Goal: Information Seeking & Learning: Learn about a topic

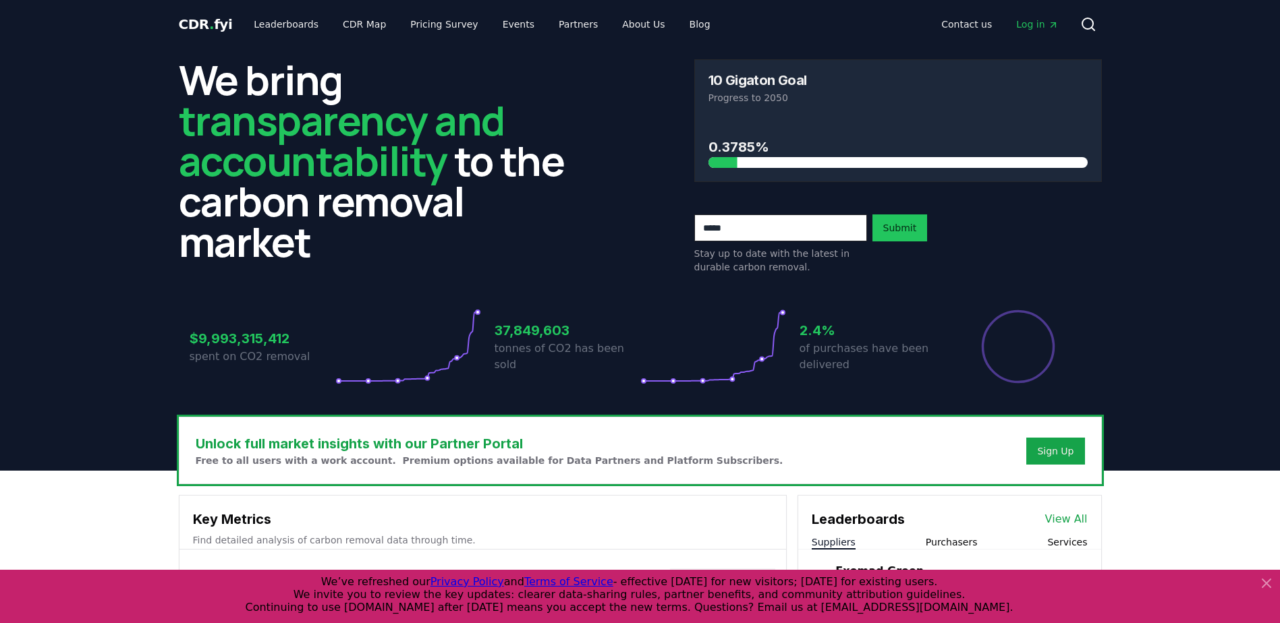
click at [1265, 580] on icon at bounding box center [1266, 583] width 16 height 16
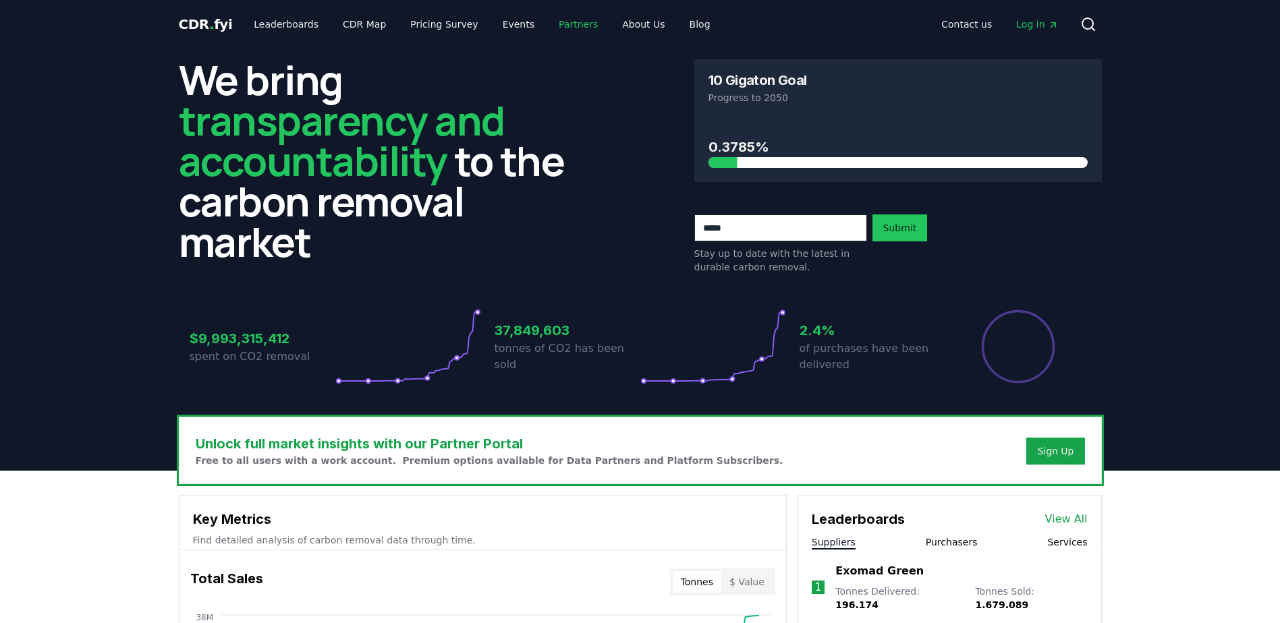
click at [548, 21] on link "Partners" at bounding box center [578, 24] width 61 height 24
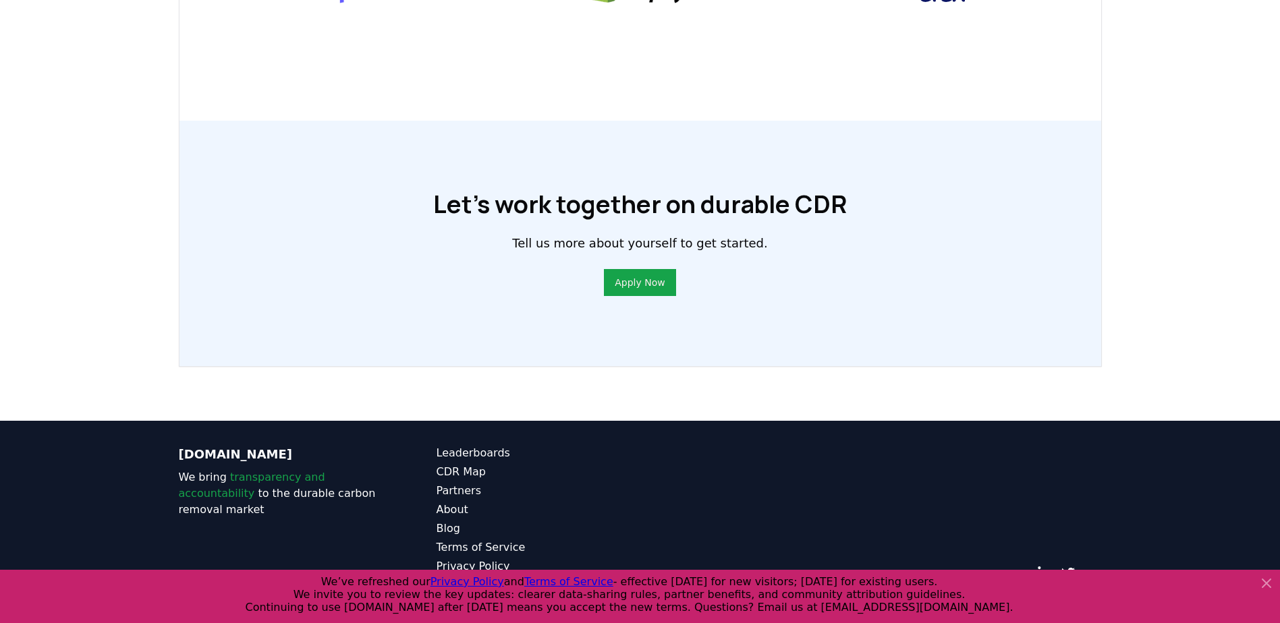
scroll to position [938, 0]
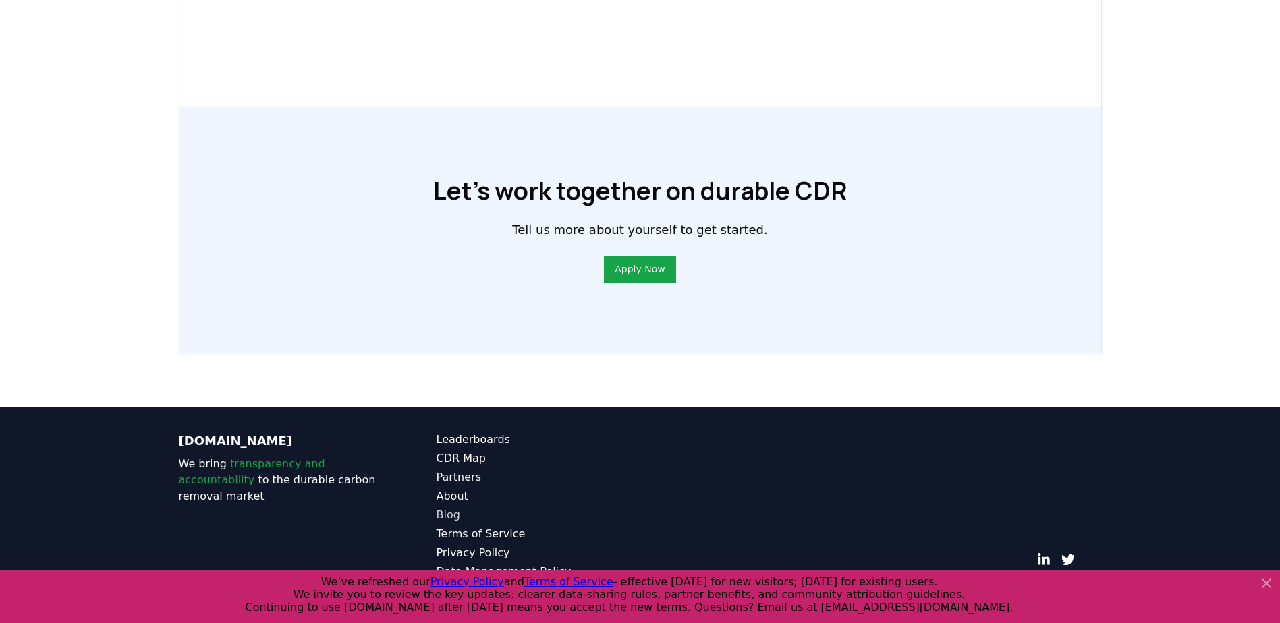
click at [443, 513] on link "Blog" at bounding box center [538, 515] width 204 height 16
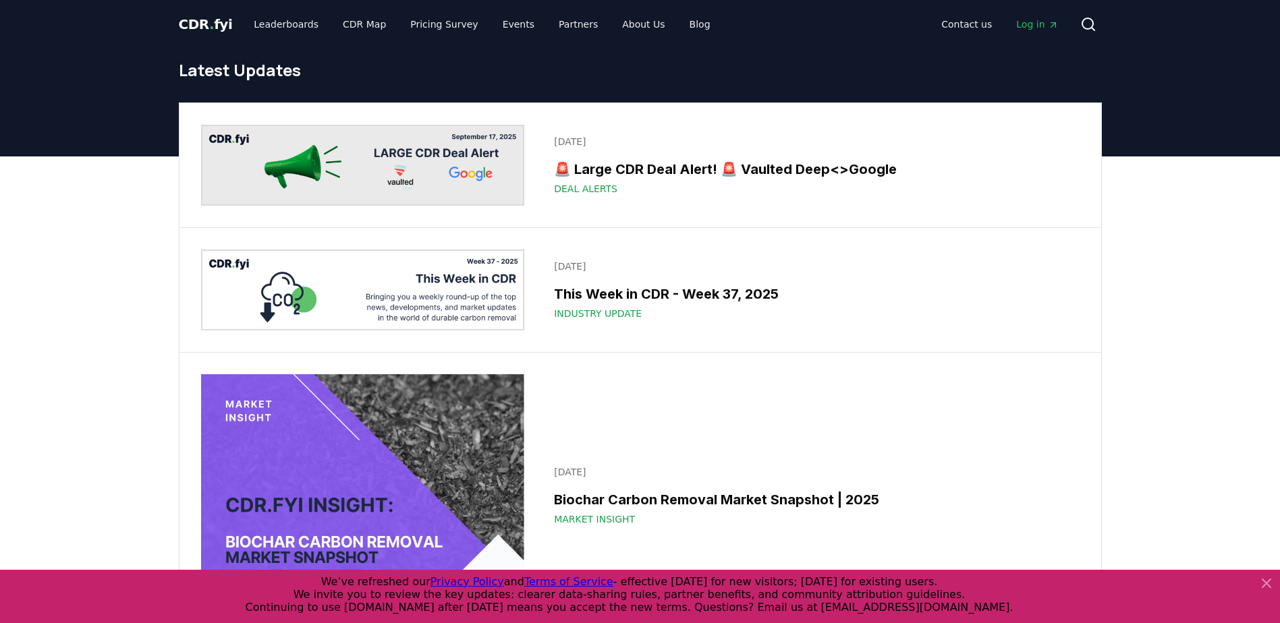
click at [1264, 586] on icon at bounding box center [1266, 584] width 8 height 8
click at [274, 27] on link "Leaderboards" at bounding box center [286, 24] width 86 height 24
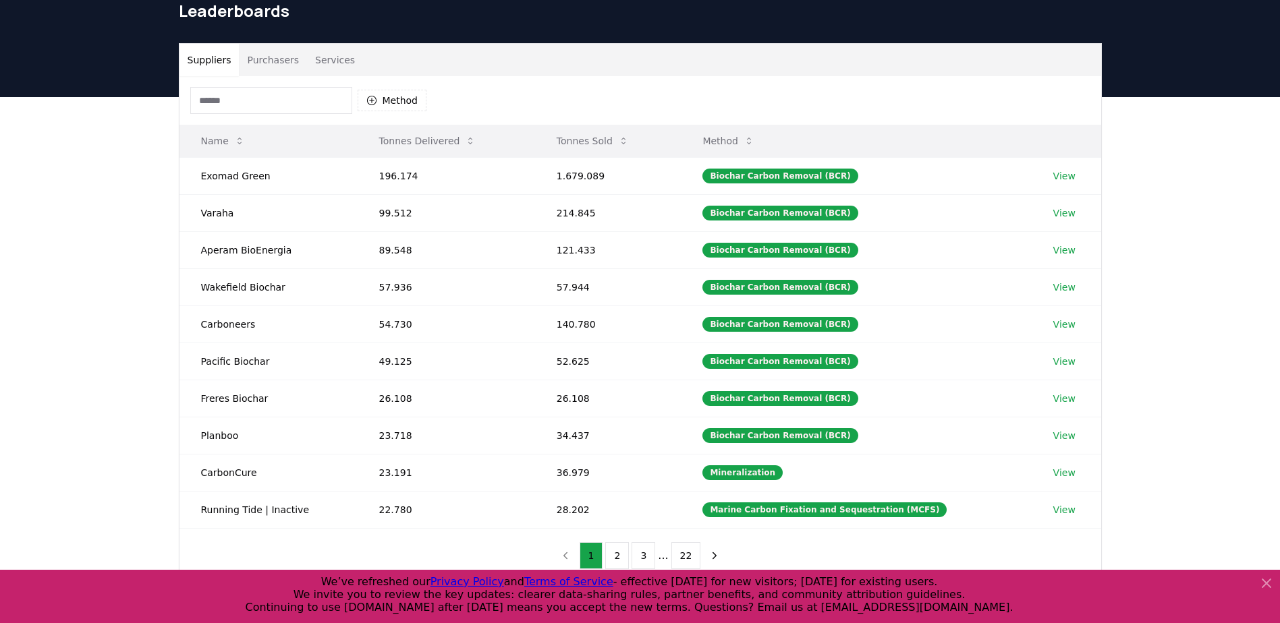
scroll to position [35, 0]
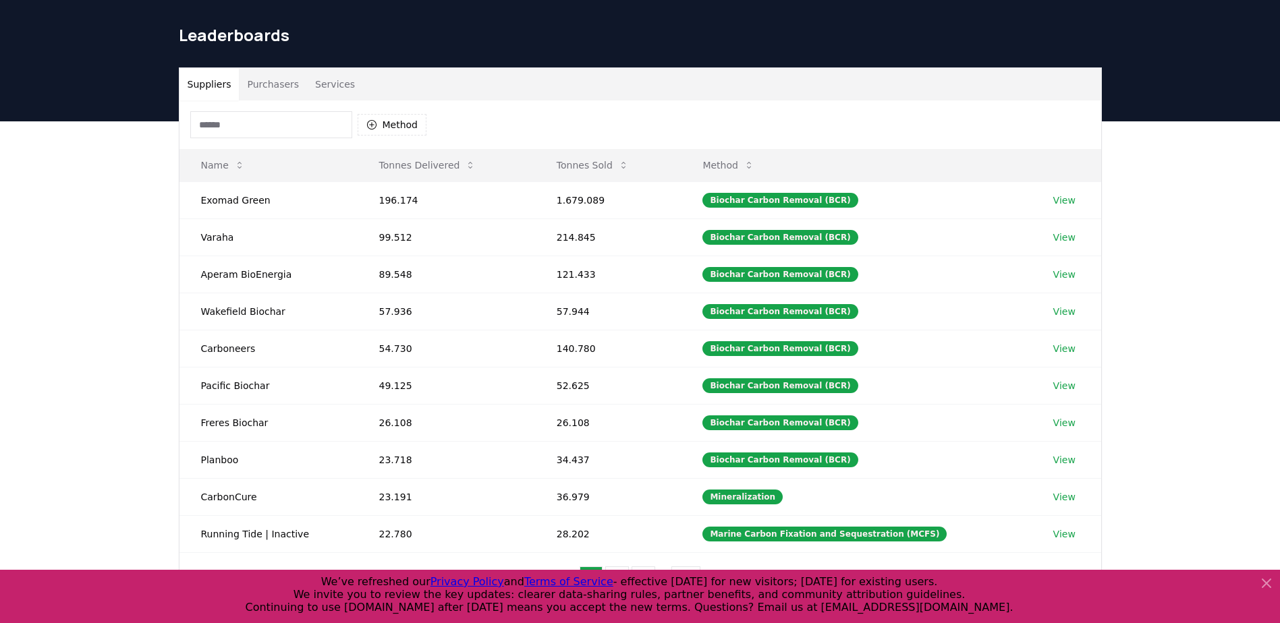
click at [247, 126] on input at bounding box center [271, 124] width 162 height 27
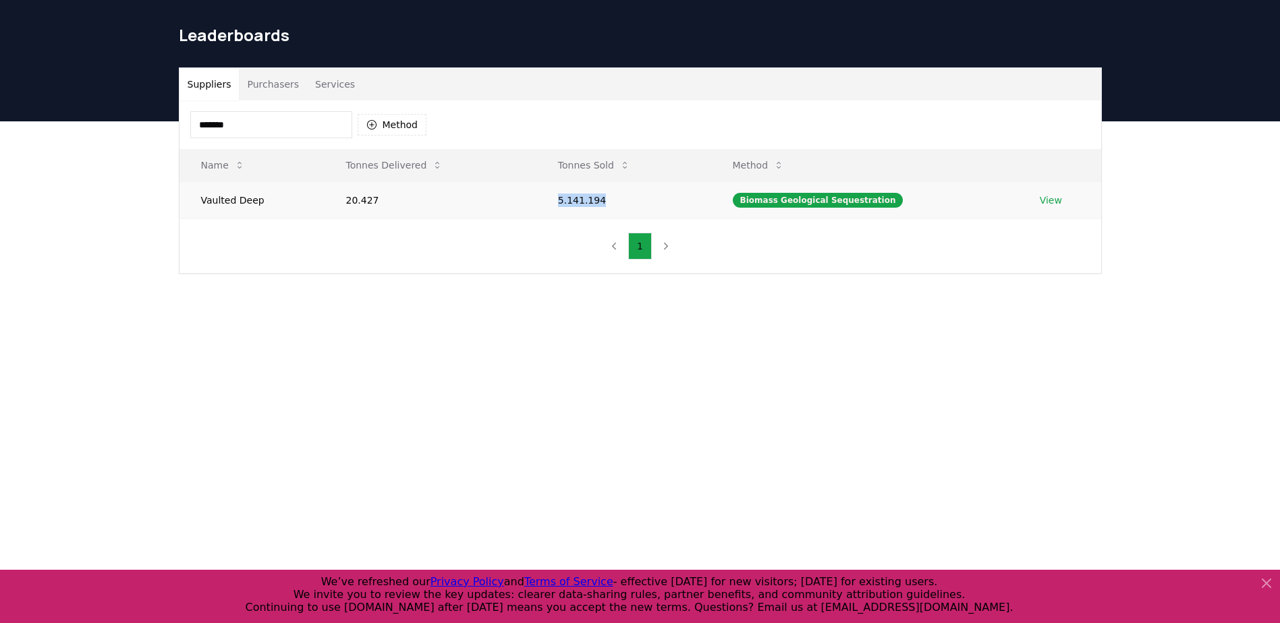
drag, startPoint x: 606, startPoint y: 204, endPoint x: 565, endPoint y: 210, distance: 41.6
click at [565, 210] on td "5.141.194" at bounding box center [623, 199] width 175 height 37
drag, startPoint x: 565, startPoint y: 210, endPoint x: 552, endPoint y: 317, distance: 107.4
click at [552, 317] on div "Suppliers Purchasers Services ******* Method Name Tonnes Delivered Tonnes Sold …" at bounding box center [640, 224] width 1280 height 206
drag, startPoint x: 264, startPoint y: 123, endPoint x: 110, endPoint y: 101, distance: 155.4
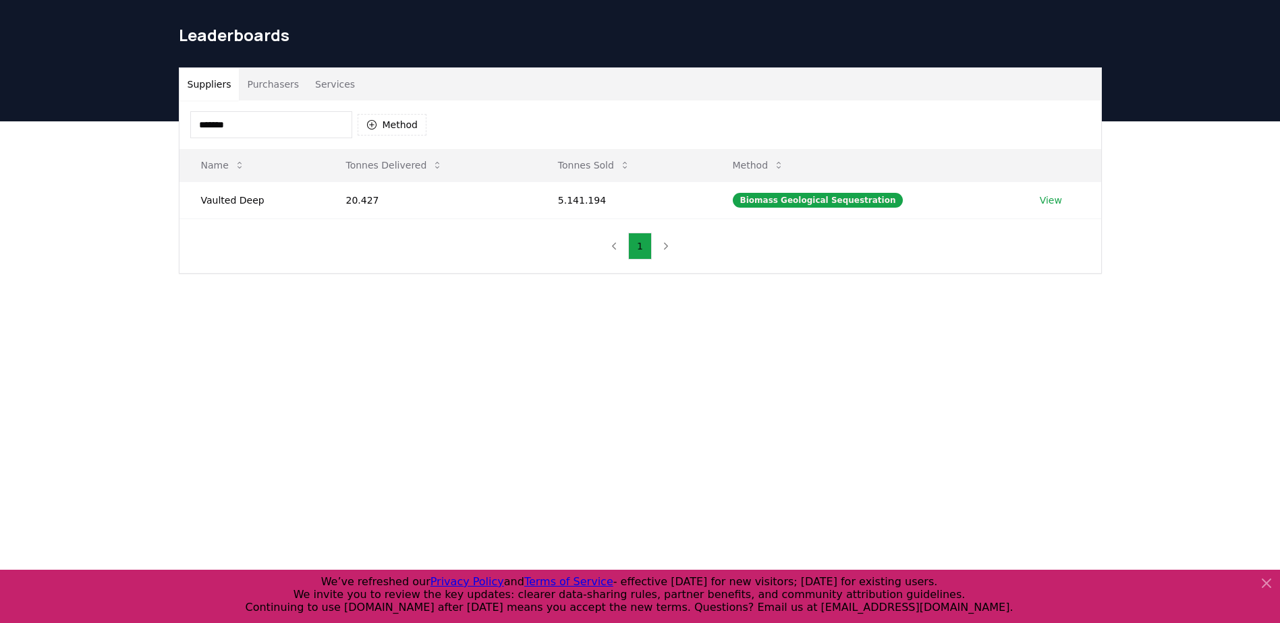
click at [110, 101] on div "CDR . fyi Leaderboards CDR Map Pricing Survey Events Partners About Us Blog Con…" at bounding box center [640, 463] width 1280 height 996
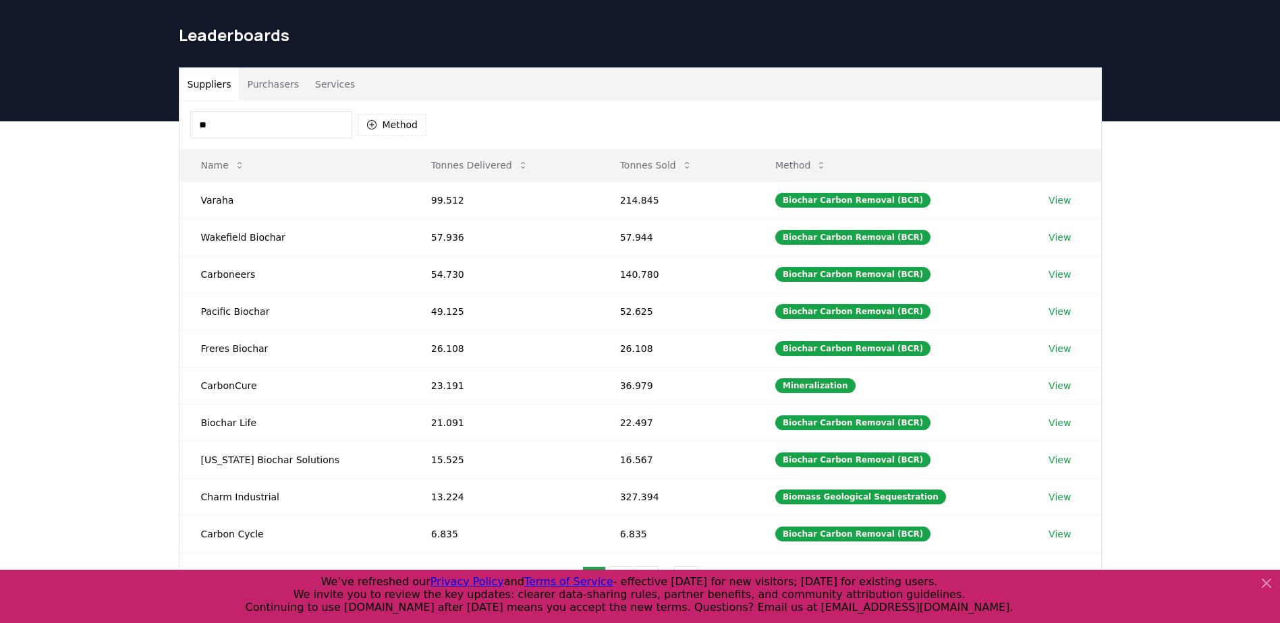
type input "*"
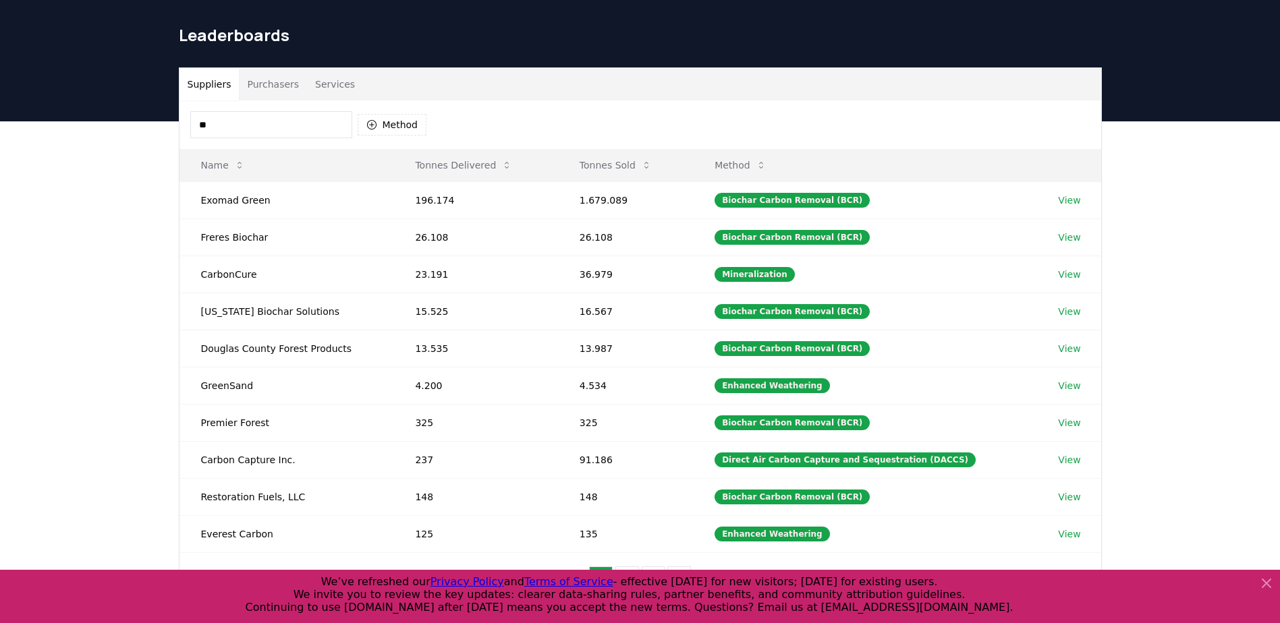
type input "*"
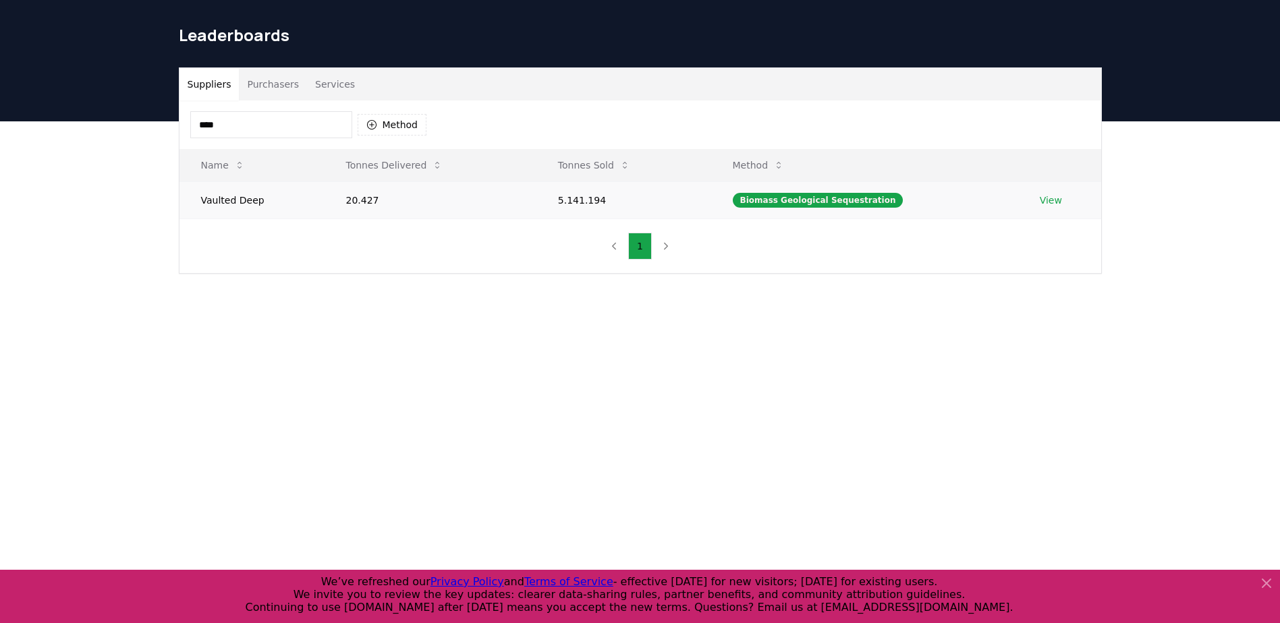
type input "****"
click at [1056, 200] on link "View" at bounding box center [1051, 200] width 22 height 13
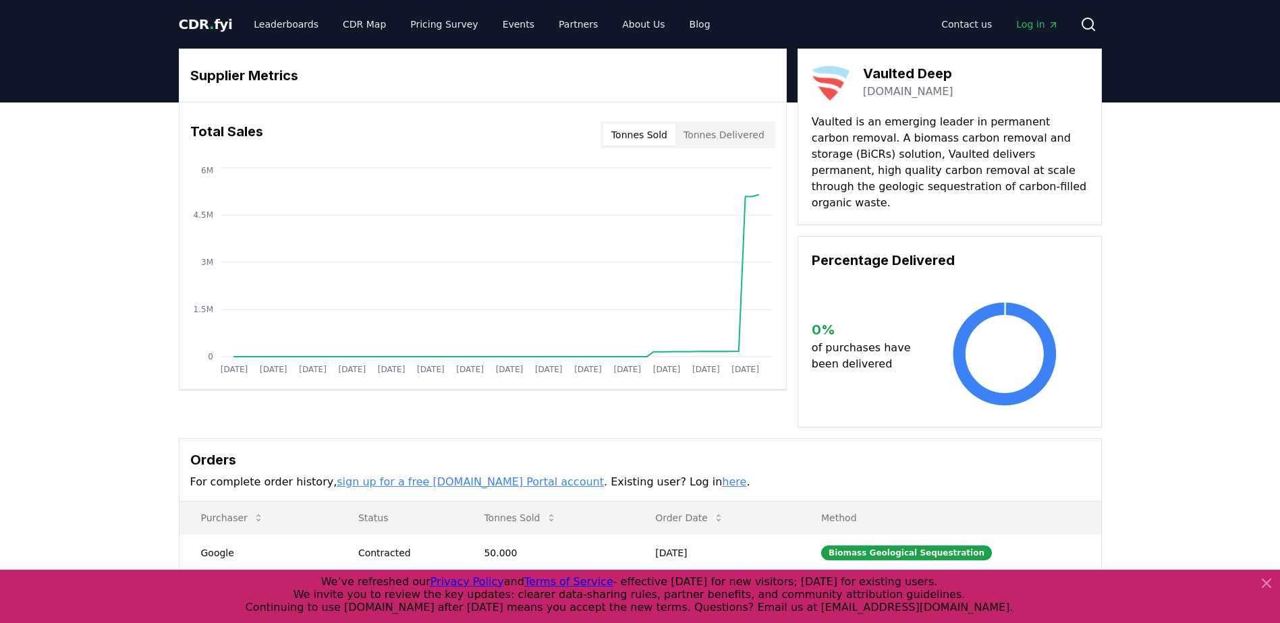
click at [732, 140] on button "Tonnes Delivered" at bounding box center [723, 135] width 97 height 22
click at [651, 126] on button "Tonnes Sold" at bounding box center [639, 135] width 72 height 22
click at [707, 129] on button "Tonnes Delivered" at bounding box center [723, 135] width 97 height 22
click at [647, 135] on button "Tonnes Sold" at bounding box center [639, 135] width 72 height 22
